Goal: Transaction & Acquisition: Purchase product/service

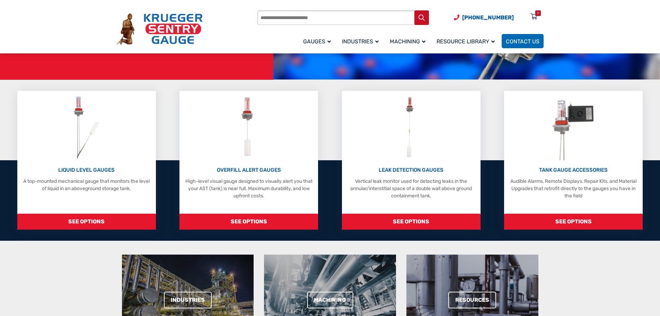
scroll to position [139, 0]
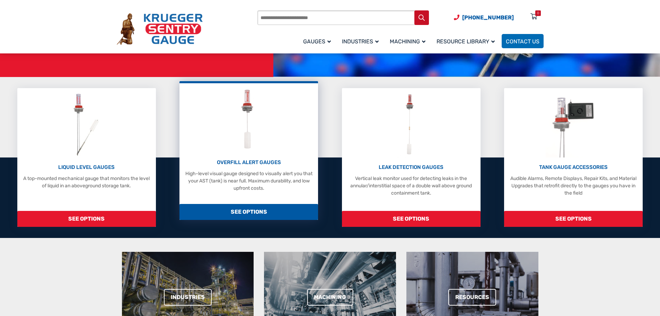
click at [242, 211] on span "SEE OPTIONS" at bounding box center [249, 212] width 139 height 16
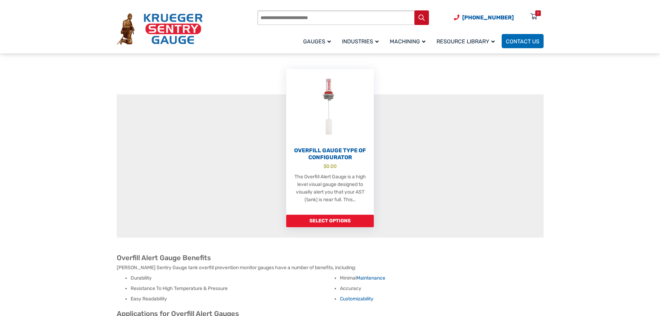
scroll to position [208, 0]
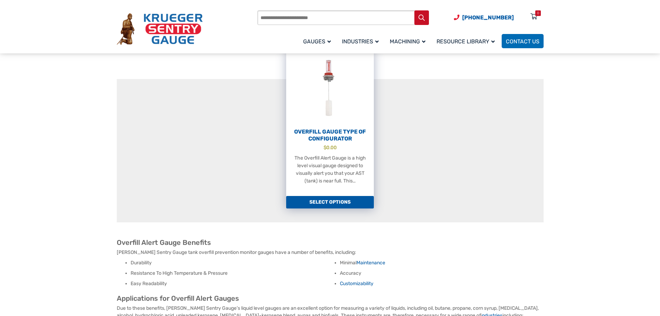
click at [327, 196] on link "Select options" at bounding box center [330, 202] width 88 height 12
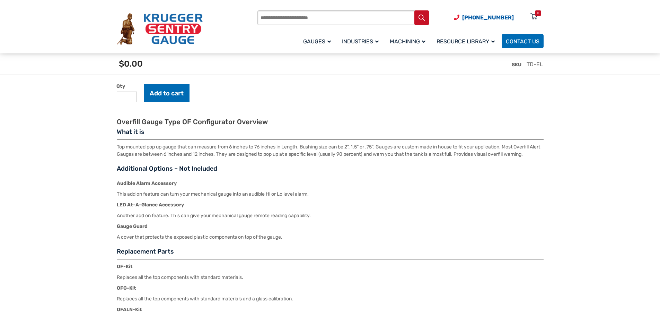
scroll to position [901, 0]
